Goal: Information Seeking & Learning: Check status

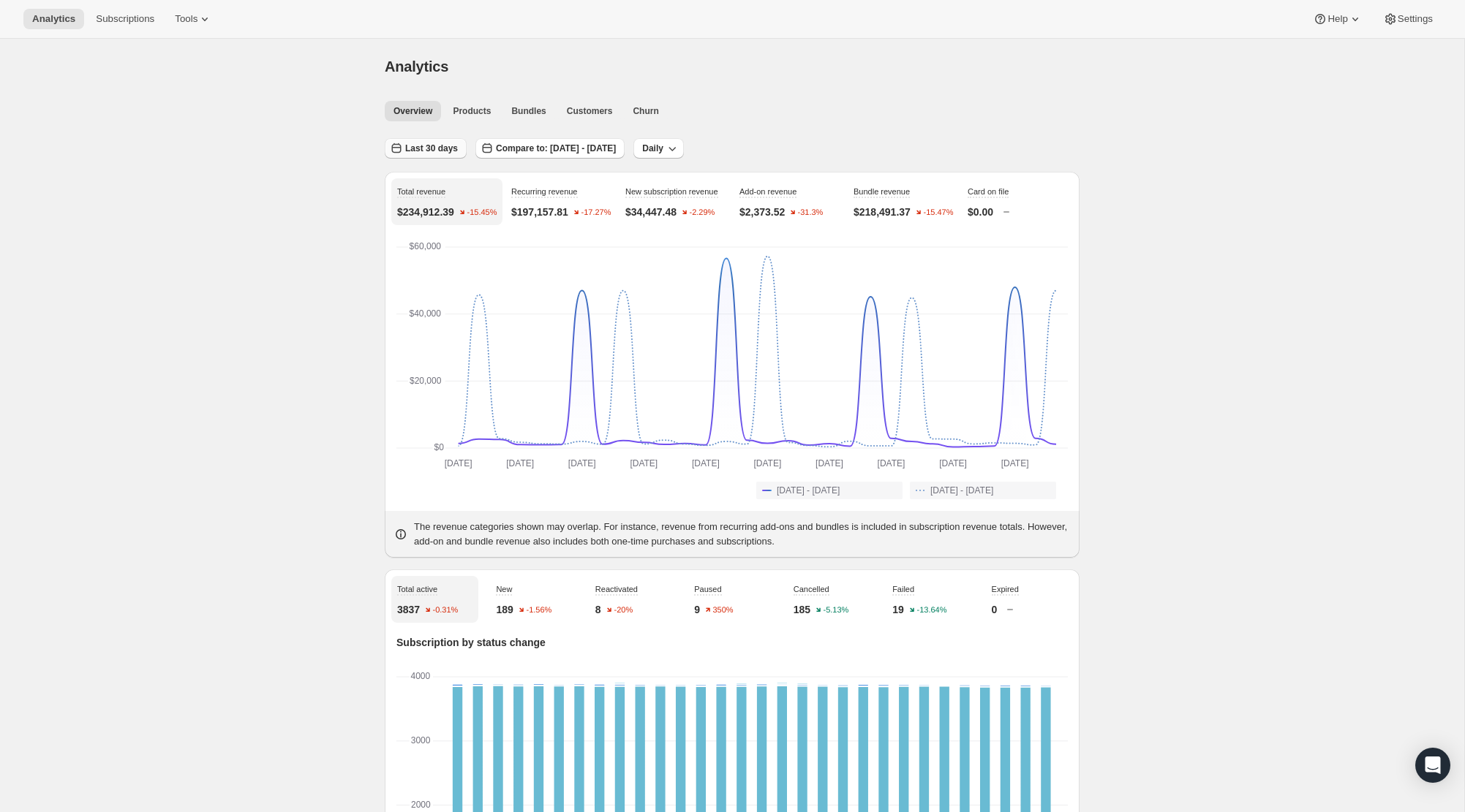
click at [415, 141] on button "Last 30 days" at bounding box center [425, 148] width 82 height 20
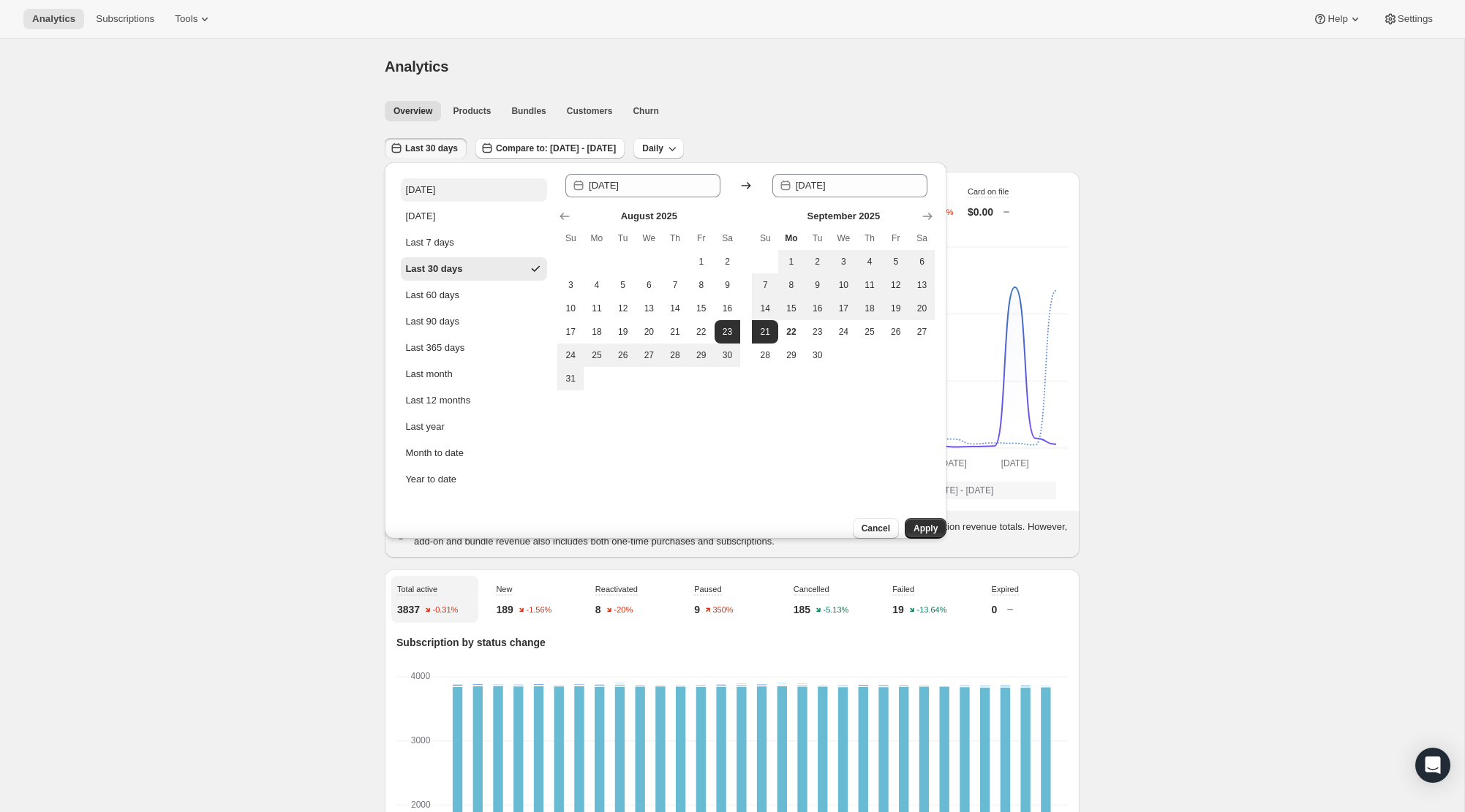
click at [414, 188] on div "[DATE]" at bounding box center [420, 190] width 30 height 15
type input "[DATE]"
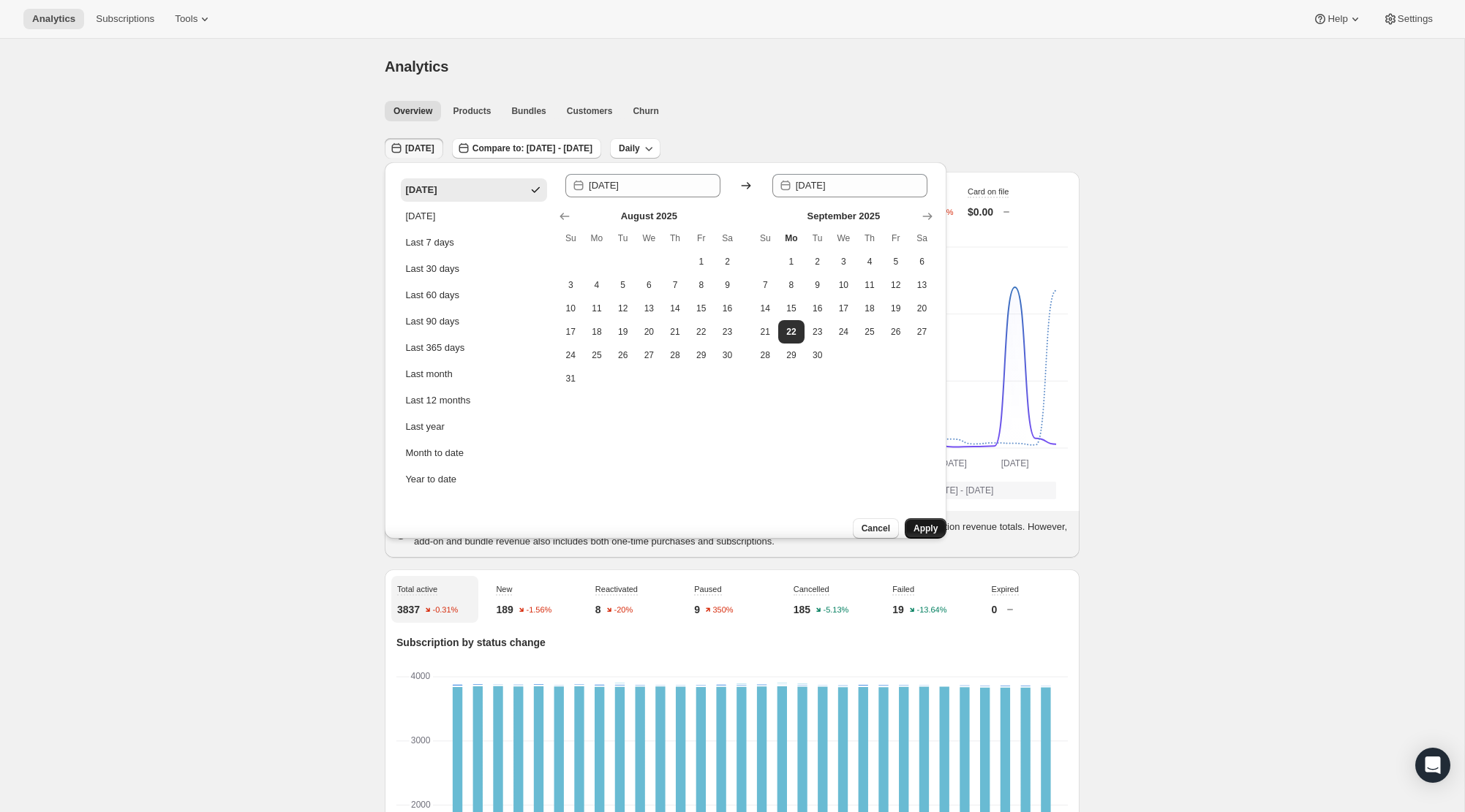
click at [913, 523] on span "Apply" at bounding box center [925, 528] width 24 height 12
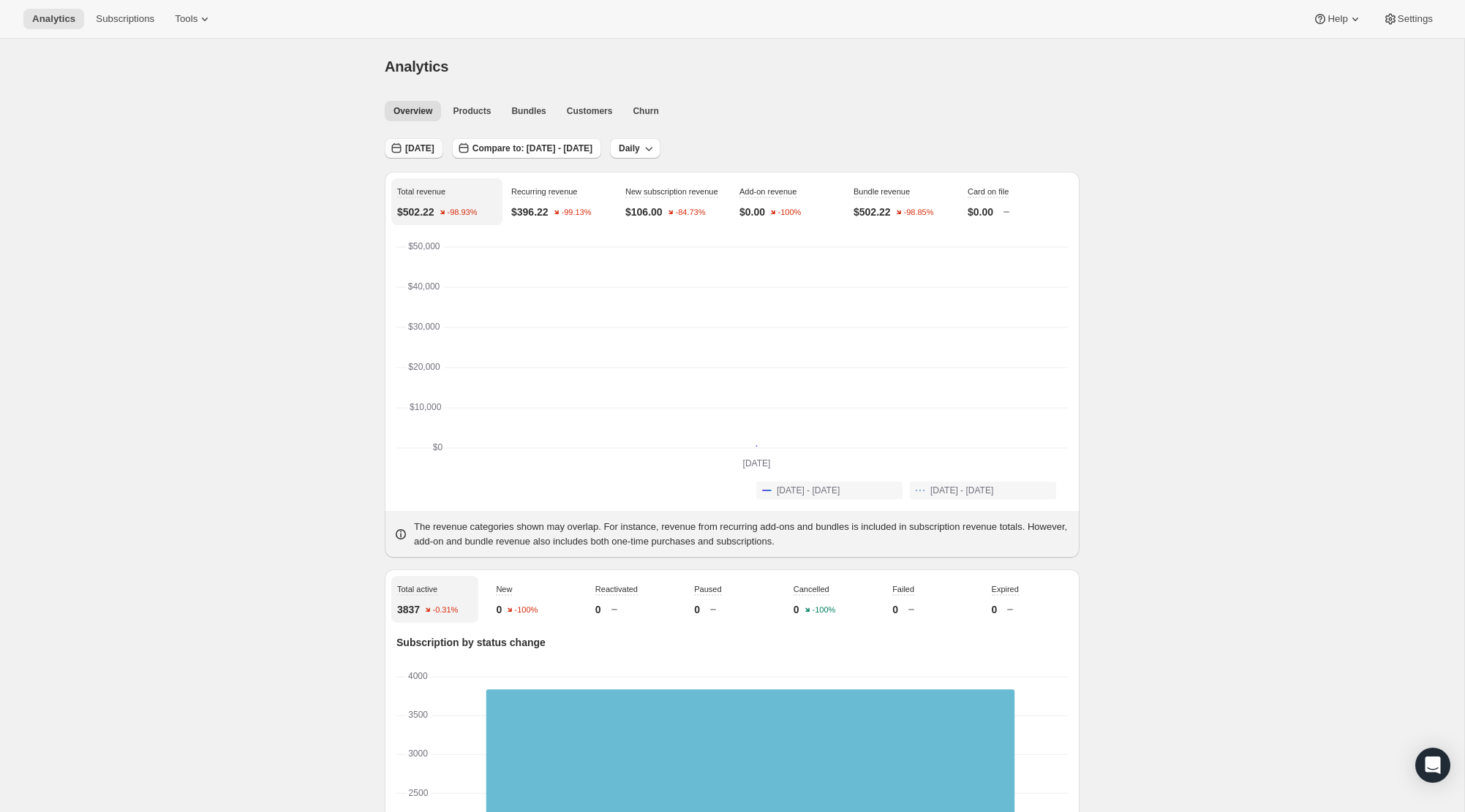
click at [419, 153] on span "[DATE]" at bounding box center [419, 148] width 29 height 12
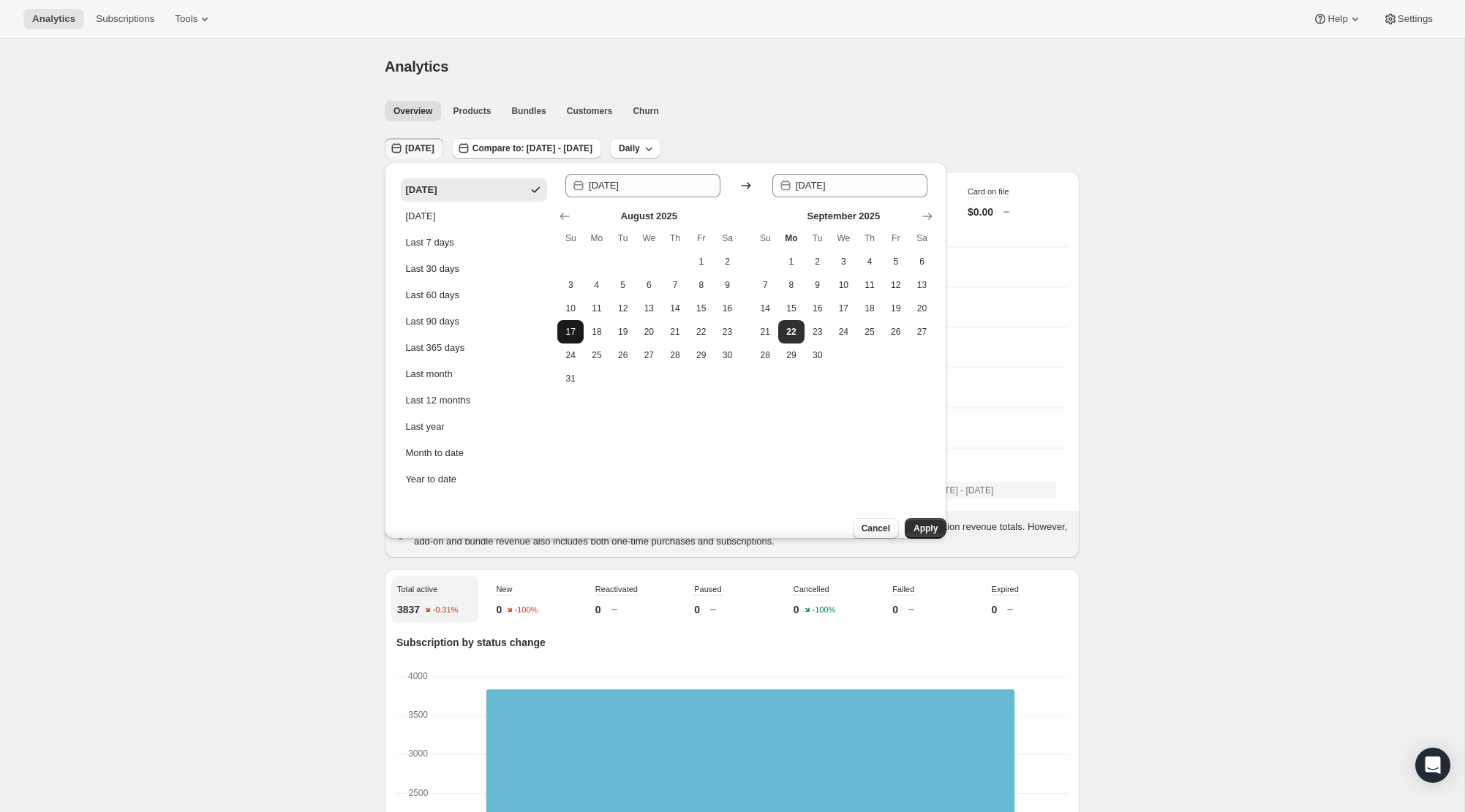
drag, startPoint x: 446, startPoint y: 269, endPoint x: 561, endPoint y: 324, distance: 127.5
click at [446, 269] on div "Last 30 days" at bounding box center [432, 269] width 54 height 15
type input "[DATE]"
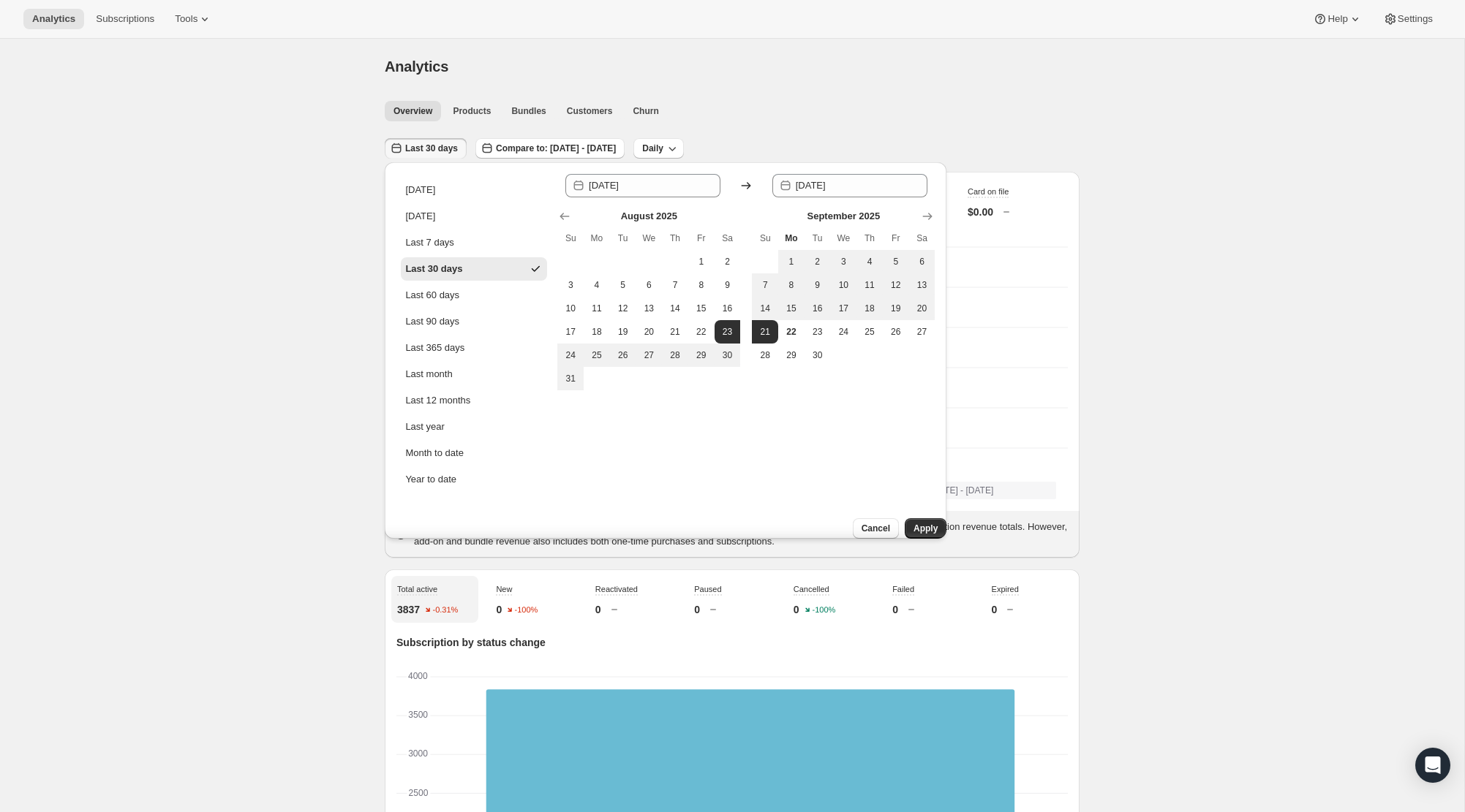
click at [913, 523] on span "Apply" at bounding box center [925, 528] width 24 height 12
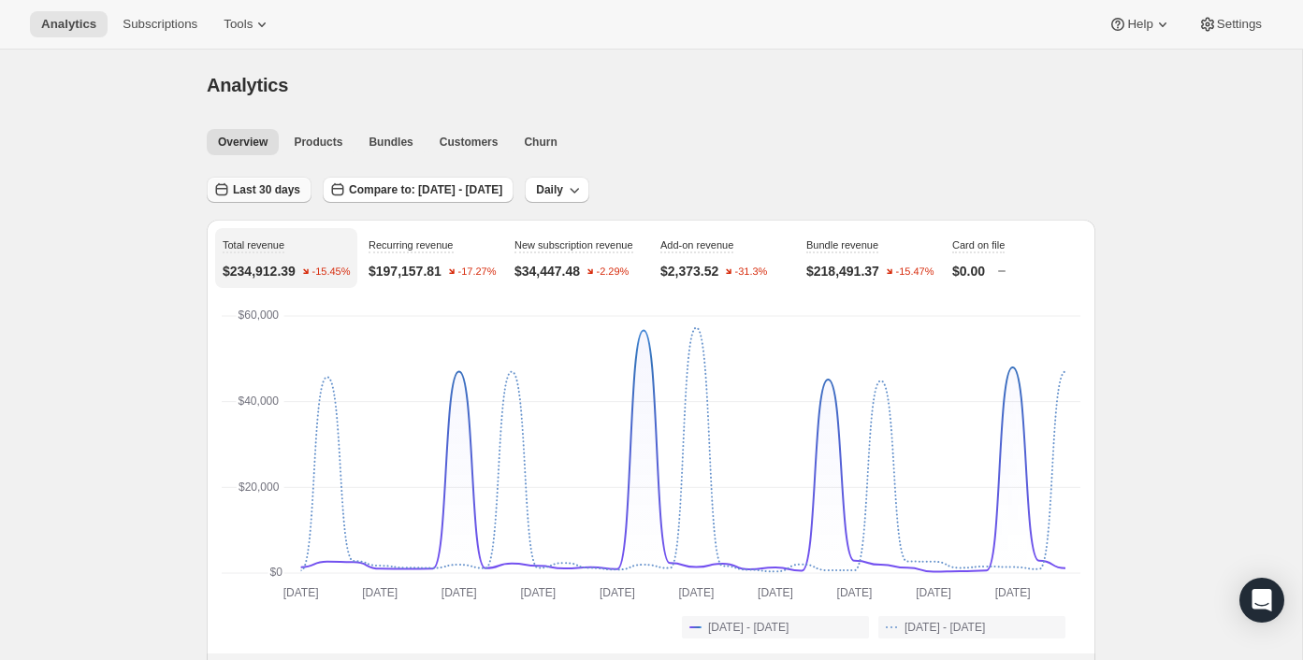
click at [295, 190] on span "Last 30 days" at bounding box center [266, 189] width 67 height 15
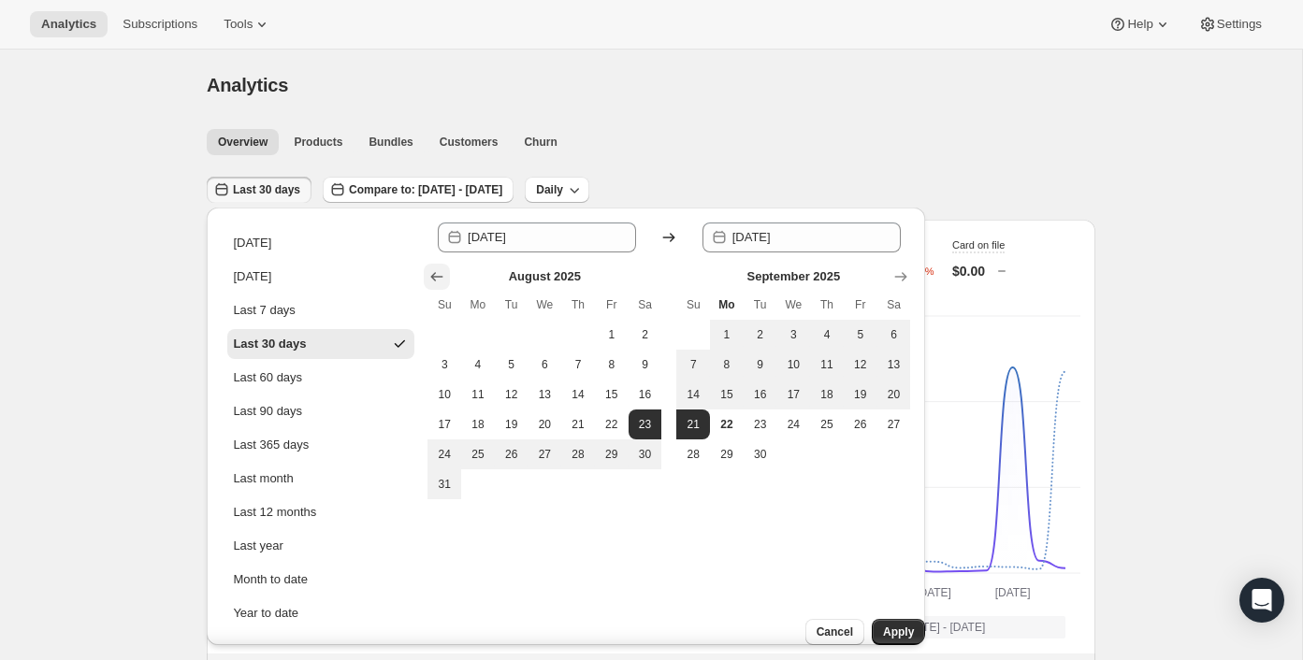
click at [437, 275] on icon "Show previous month, July 2025" at bounding box center [437, 277] width 19 height 19
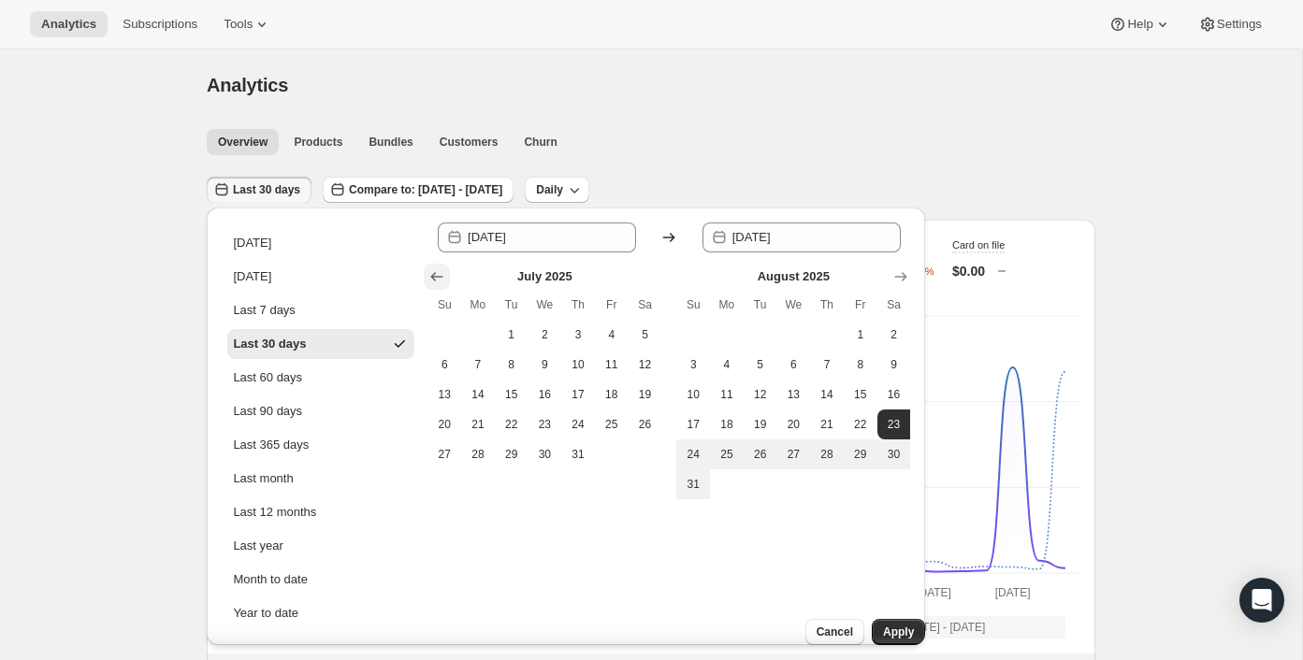
click at [437, 275] on icon "Show previous month, June 2025" at bounding box center [437, 277] width 19 height 19
click at [437, 275] on icon "Show previous month, May 2025" at bounding box center [437, 277] width 19 height 19
click at [437, 275] on icon "Show previous month, April 2025" at bounding box center [437, 277] width 19 height 19
click at [437, 275] on icon "Show previous month, March 2025" at bounding box center [437, 277] width 19 height 19
click at [437, 275] on icon "Show previous month, February 2025" at bounding box center [437, 277] width 19 height 19
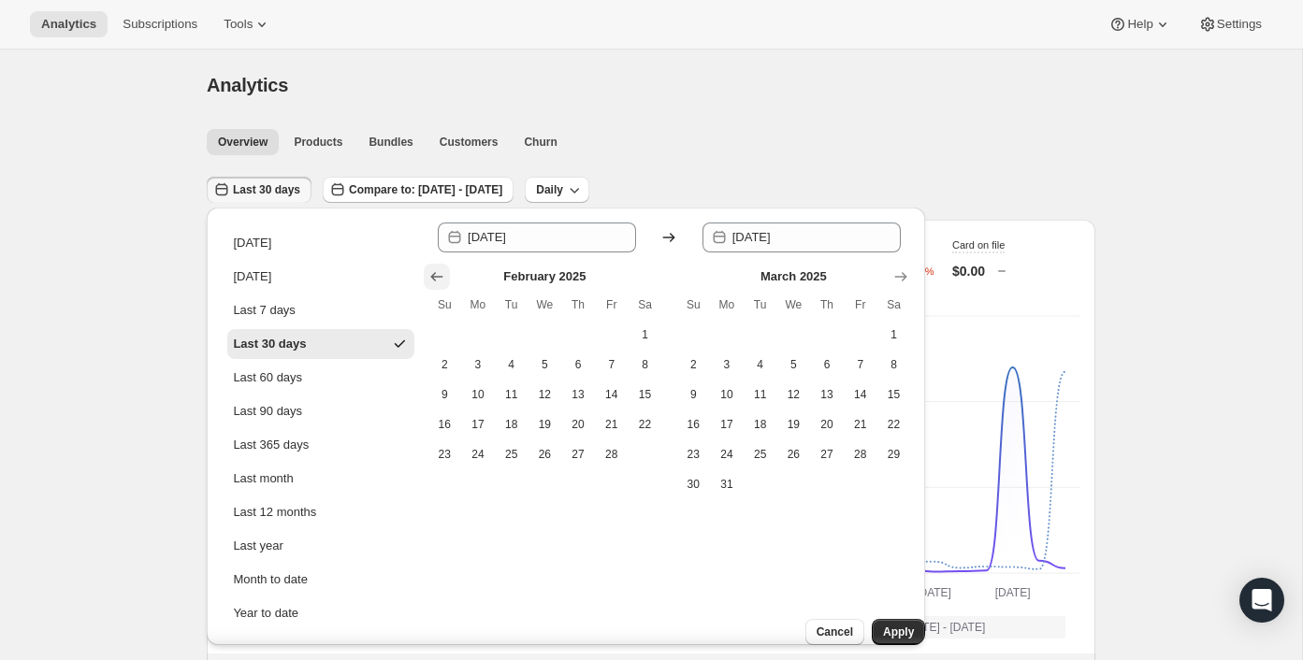
click at [437, 275] on icon "Show previous month, January 2025" at bounding box center [437, 277] width 19 height 19
click at [437, 275] on icon "Show previous month, December 2024" at bounding box center [437, 277] width 19 height 19
click at [437, 275] on icon "Show previous month, November 2024" at bounding box center [437, 277] width 19 height 19
click at [437, 275] on icon "Show previous month, October 2024" at bounding box center [437, 277] width 19 height 19
click at [443, 278] on icon "Show previous month, September 2024" at bounding box center [437, 277] width 19 height 19
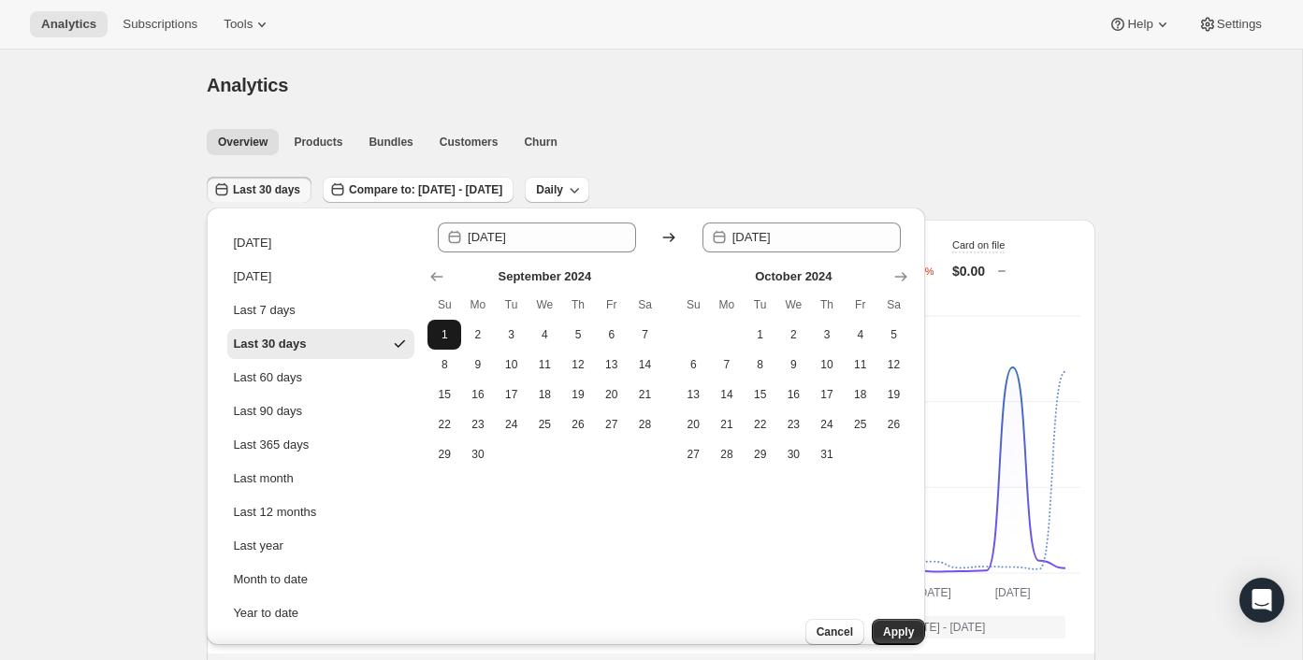
click at [448, 329] on span "1" at bounding box center [444, 334] width 19 height 15
type input "[DATE]"
click at [902, 277] on icon "Show next month, November 2024" at bounding box center [901, 277] width 19 height 19
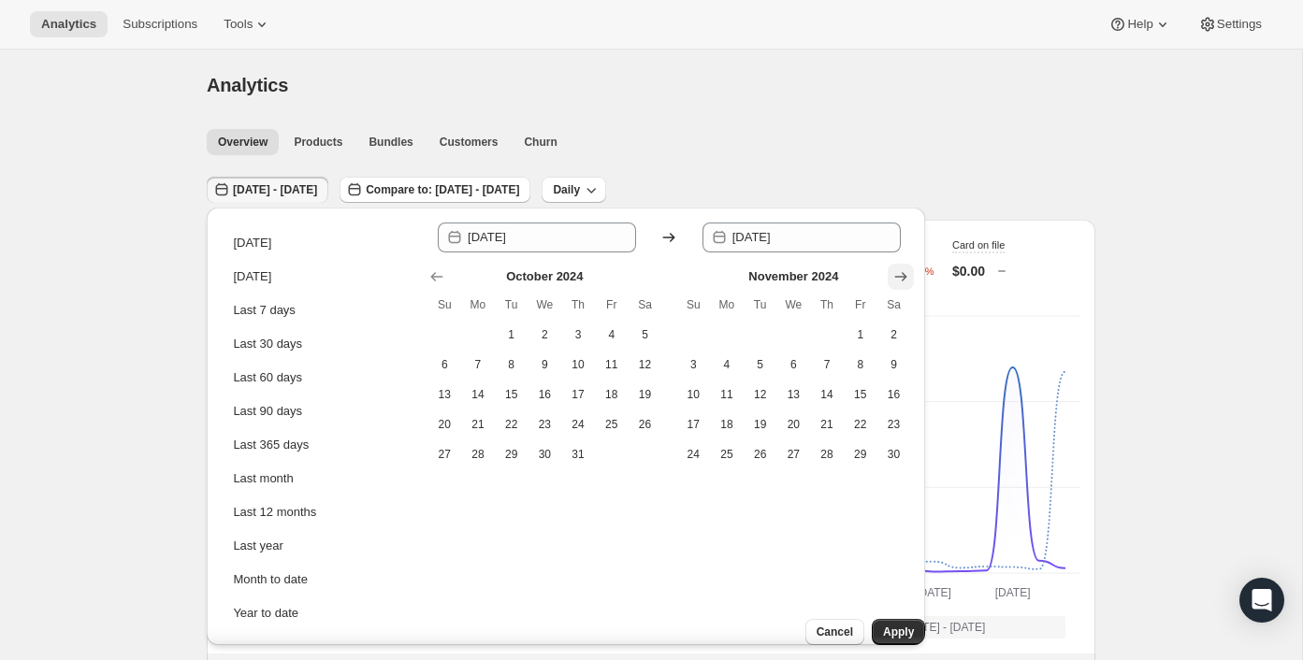
click at [902, 277] on icon "Show next month, December 2024" at bounding box center [901, 277] width 19 height 19
click at [902, 277] on icon "Show next month, February 2025" at bounding box center [901, 277] width 19 height 19
click at [902, 277] on icon "Show next month, March 2025" at bounding box center [901, 277] width 19 height 19
click at [896, 275] on icon "Show next month, April 2025" at bounding box center [901, 277] width 19 height 19
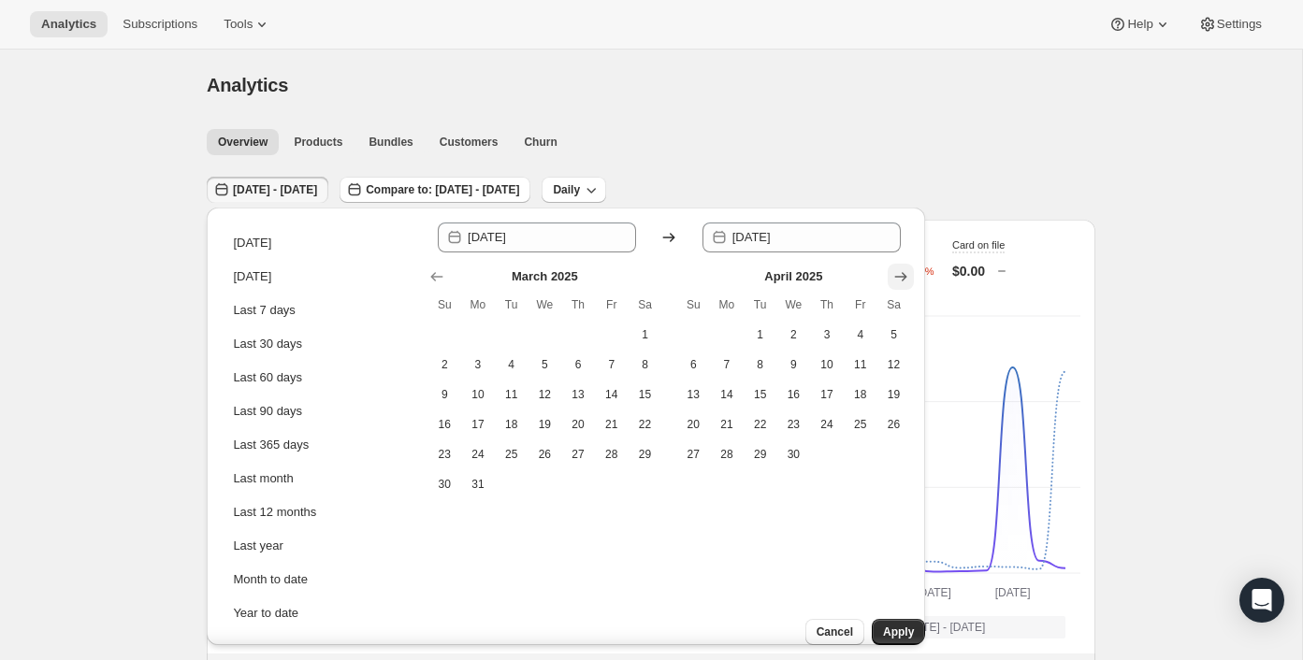
click at [896, 275] on icon "Show next month, May 2025" at bounding box center [901, 277] width 19 height 19
click at [896, 275] on icon "Show next month, June 2025" at bounding box center [901, 277] width 19 height 19
click at [896, 275] on icon "Show next month, July 2025" at bounding box center [901, 277] width 19 height 19
click at [896, 275] on icon "Show next month, September 2025" at bounding box center [901, 277] width 19 height 19
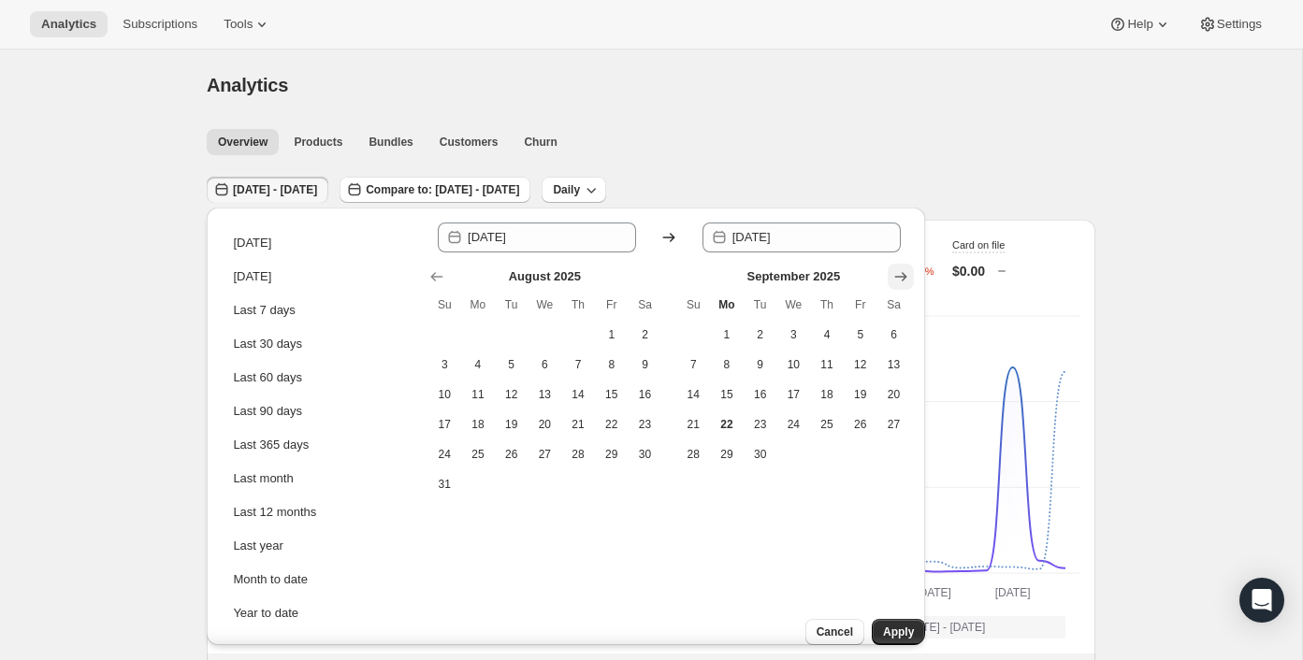
click at [896, 275] on icon "Show next month, October 2025" at bounding box center [901, 277] width 19 height 19
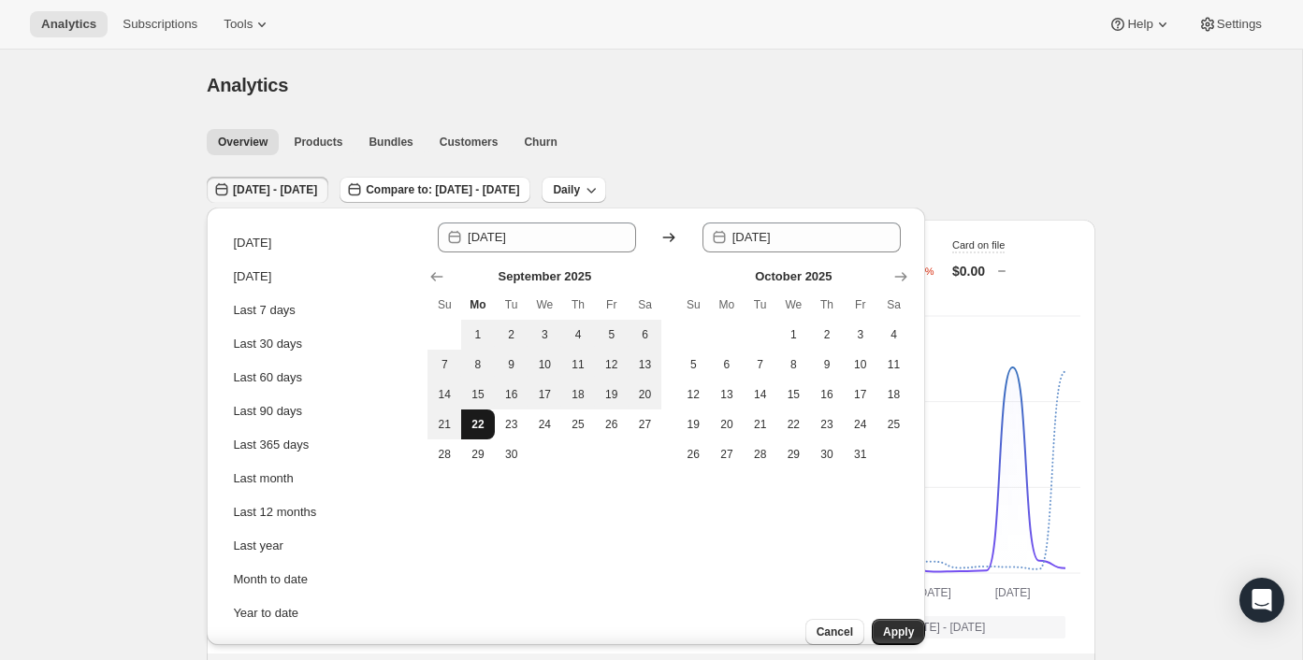
click at [488, 420] on button "22" at bounding box center [478, 425] width 34 height 30
type input "[DATE]"
click at [883, 625] on span "Apply" at bounding box center [898, 632] width 31 height 15
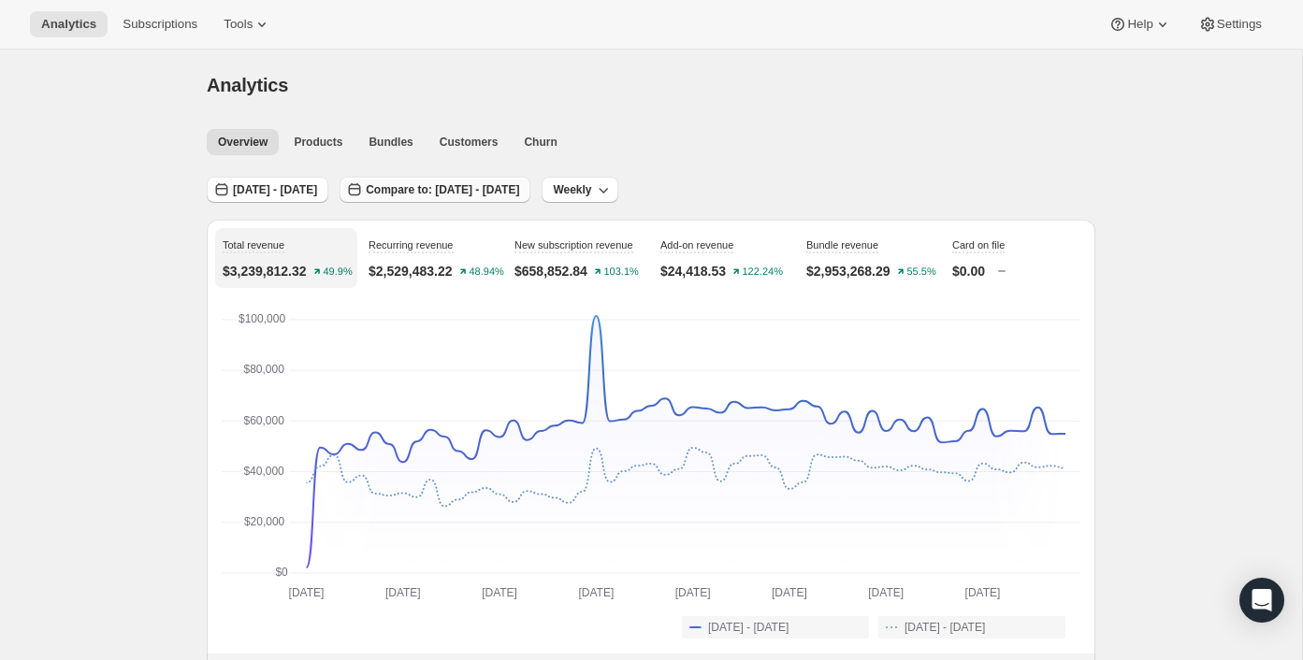
click at [519, 196] on span "Compare to: [DATE] - [DATE]" at bounding box center [442, 189] width 153 height 15
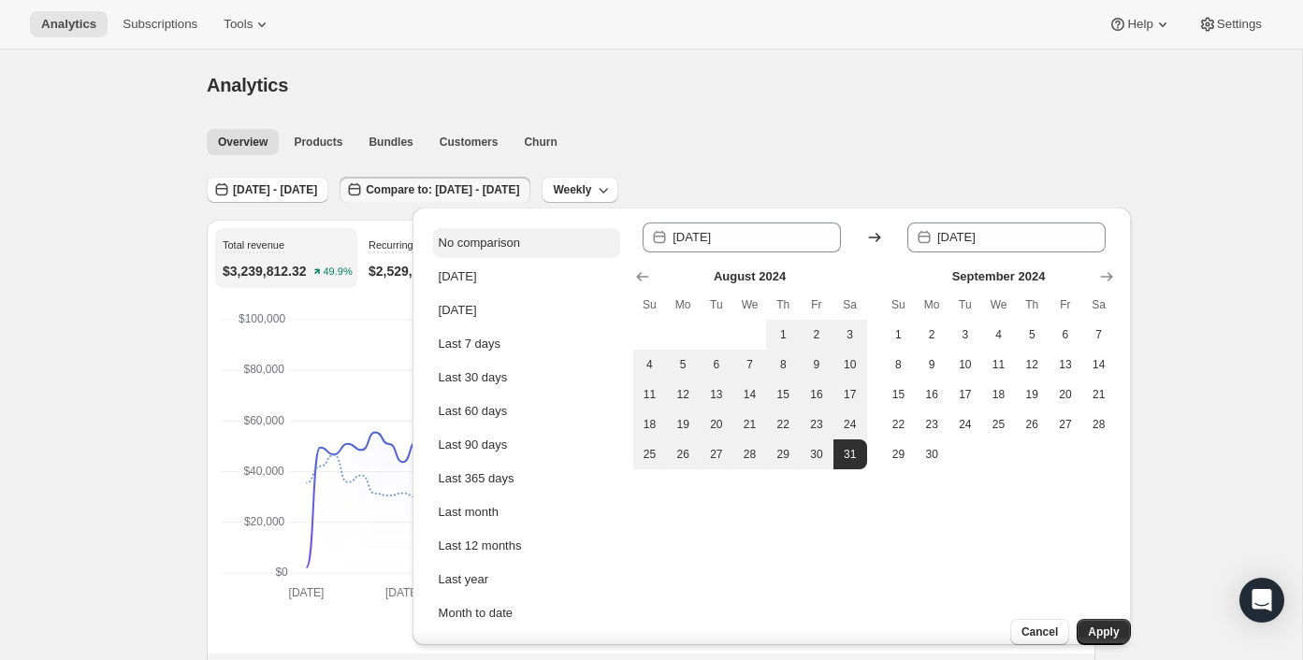
click at [503, 238] on div "No comparison" at bounding box center [479, 243] width 81 height 19
type input "[DATE]"
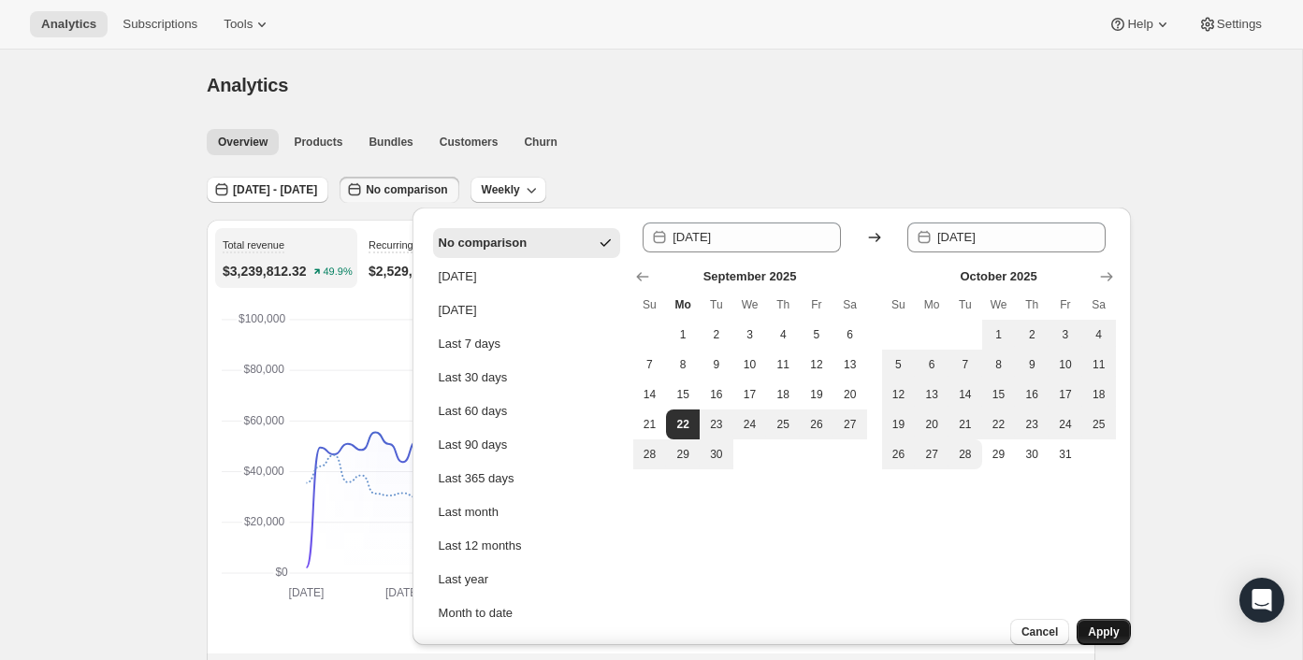
click at [1098, 625] on span "Apply" at bounding box center [1103, 632] width 31 height 15
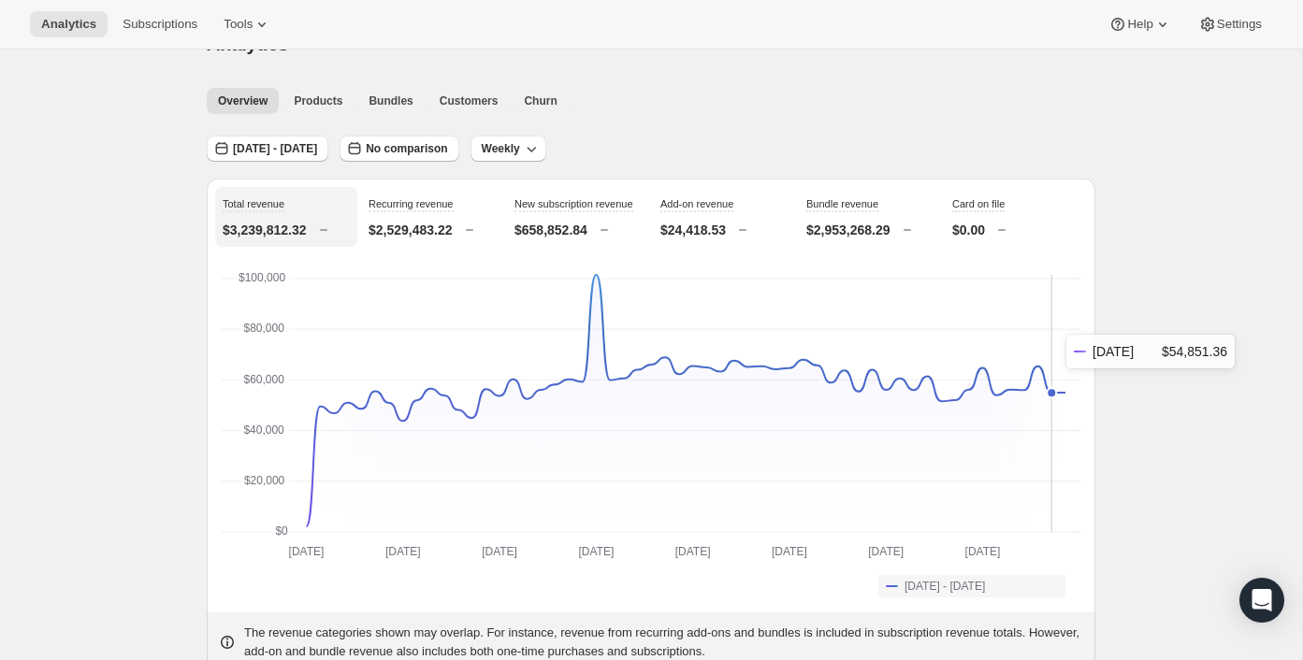
scroll to position [49, 0]
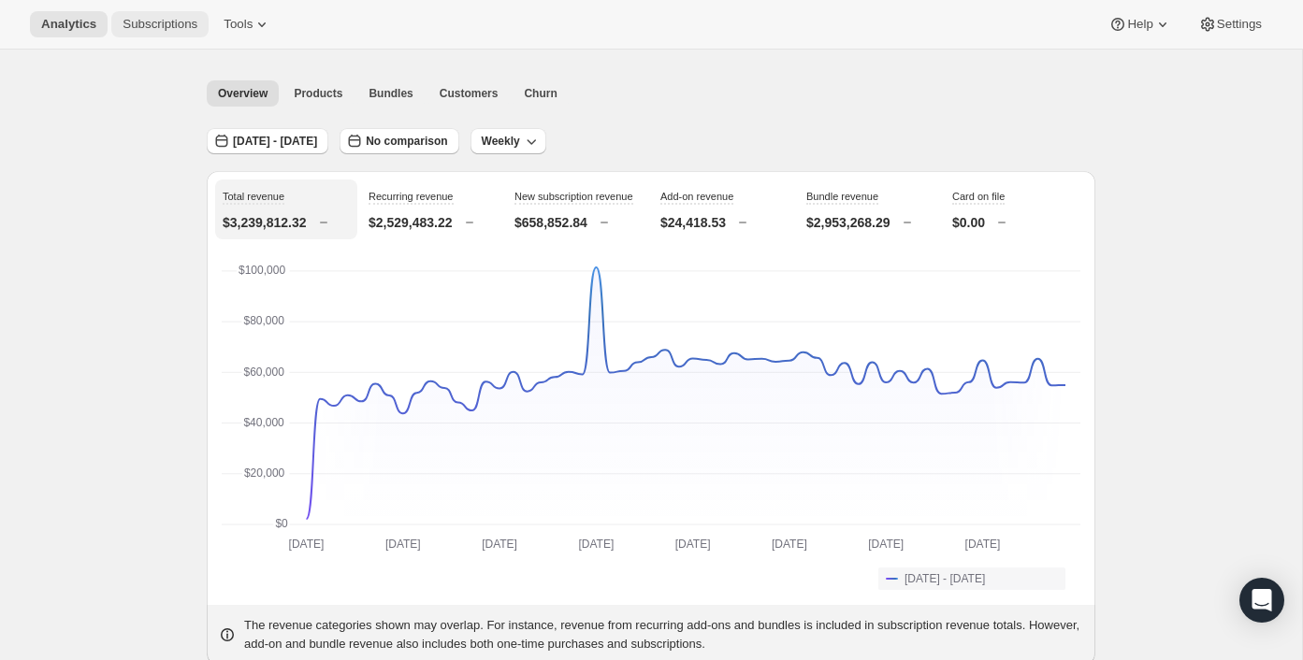
click at [178, 28] on span "Subscriptions" at bounding box center [160, 24] width 75 height 15
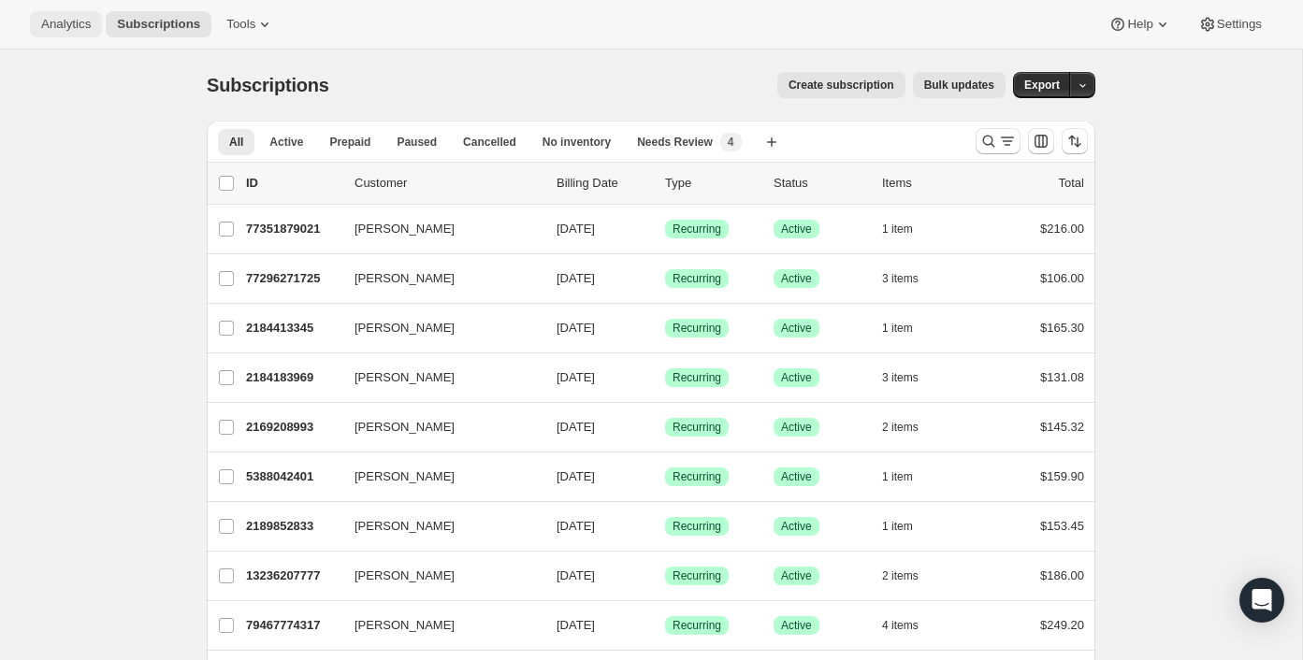
click at [77, 33] on button "Analytics" at bounding box center [66, 24] width 72 height 26
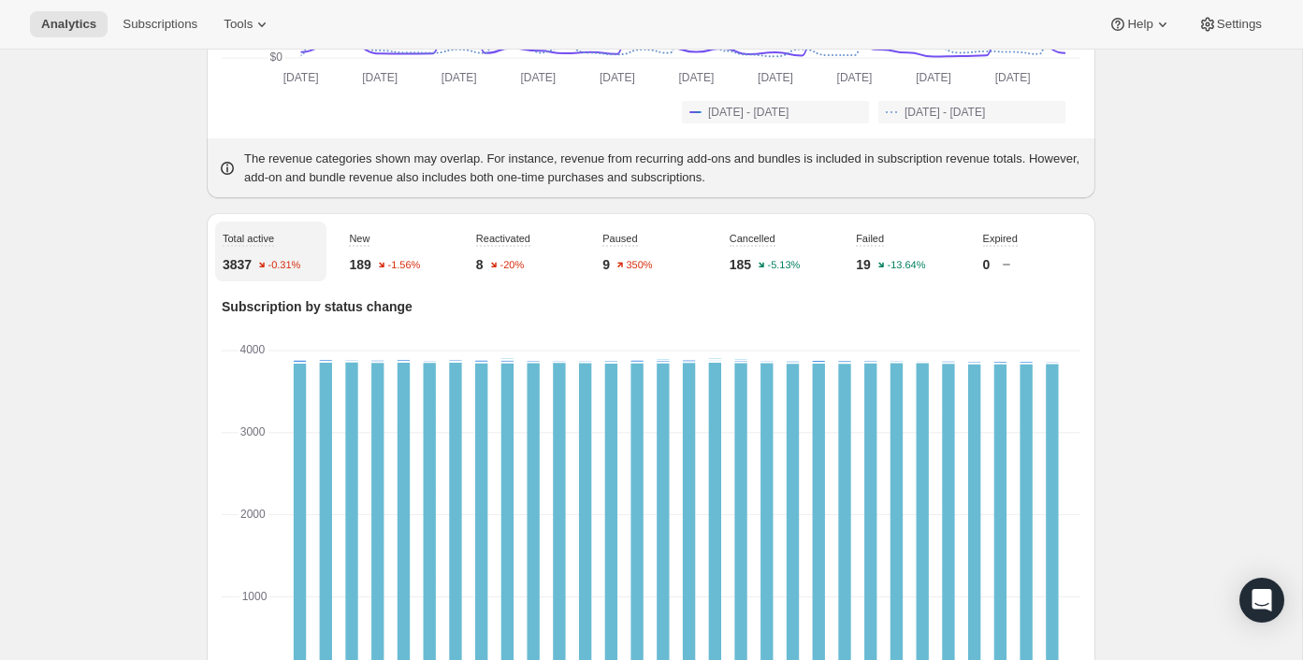
scroll to position [517, 0]
